Goal: Transaction & Acquisition: Purchase product/service

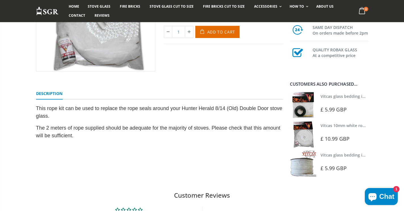
scroll to position [142, 0]
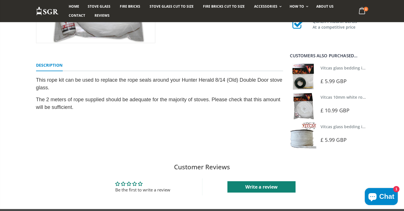
click at [309, 78] on img at bounding box center [303, 77] width 26 height 26
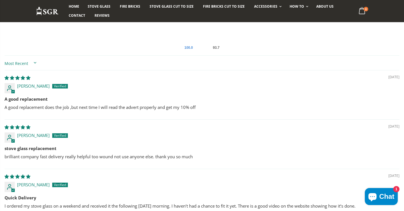
scroll to position [340, 0]
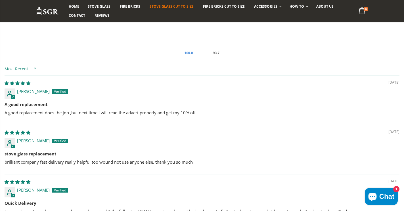
click at [167, 8] on span "Stove Glass Cut To Size" at bounding box center [171, 6] width 44 height 5
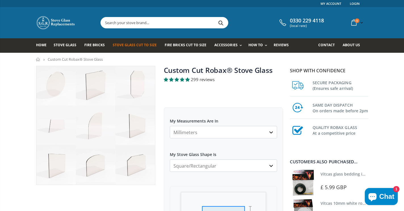
click at [172, 133] on select "Millimeters Centimeters Inches" at bounding box center [223, 132] width 107 height 12
click at [174, 132] on select "Millimeters Centimeters Inches" at bounding box center [223, 132] width 107 height 12
click at [170, 126] on select "Millimeters Centimeters Inches" at bounding box center [223, 132] width 107 height 12
click at [270, 132] on select "Millimeters Centimeters Inches" at bounding box center [223, 132] width 107 height 12
select select "mm"
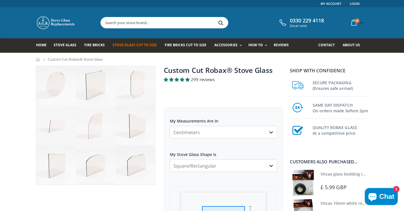
click at [170, 126] on select "Millimeters Centimeters Inches" at bounding box center [223, 132] width 107 height 12
click at [204, 132] on select "Millimeters Centimeters Inches" at bounding box center [223, 132] width 107 height 12
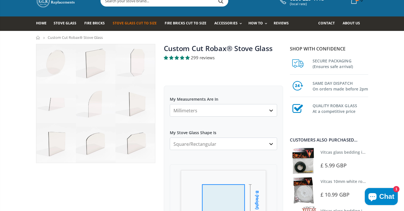
scroll to position [28, 0]
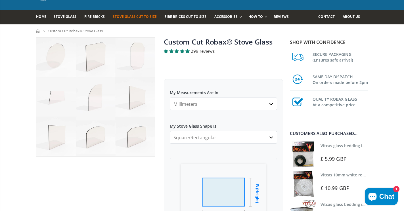
click at [204, 139] on select "Square/Rectangular Arched Half Arch Both Top Corners Cut Single Corner Cut All …" at bounding box center [223, 137] width 107 height 12
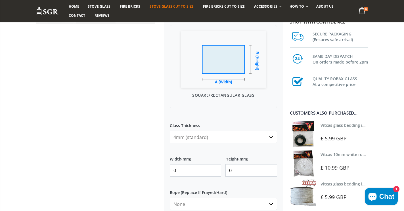
scroll to position [170, 0]
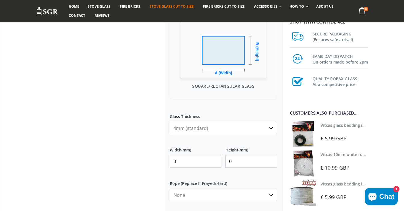
click at [172, 163] on input "0" at bounding box center [196, 161] width 52 height 12
click at [175, 161] on input "225" at bounding box center [196, 161] width 52 height 12
type input "215"
click at [229, 161] on input "0" at bounding box center [251, 161] width 52 height 12
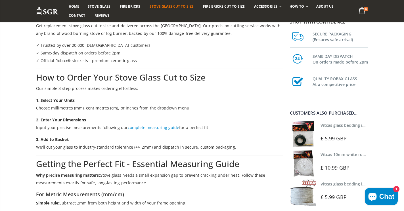
scroll to position [539, 0]
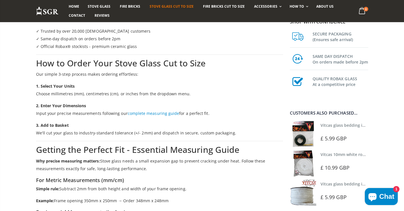
type input "225"
